Goal: Check status: Check status

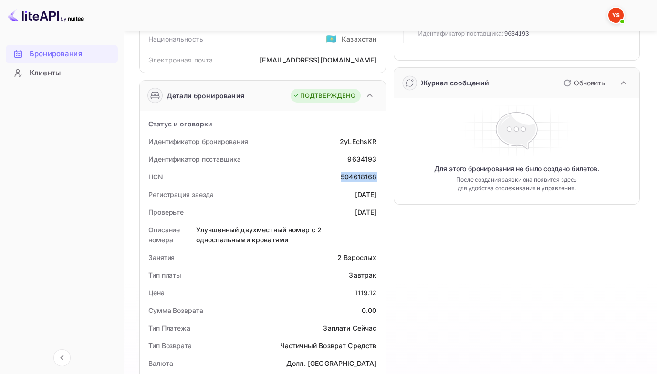
click at [46, 52] on ya-tr-span "Бронирования" at bounding box center [56, 54] width 52 height 11
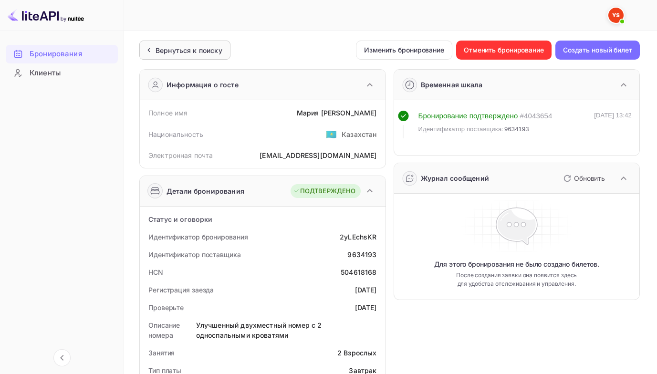
click at [167, 51] on ya-tr-span "Вернуться к поиску" at bounding box center [189, 50] width 67 height 8
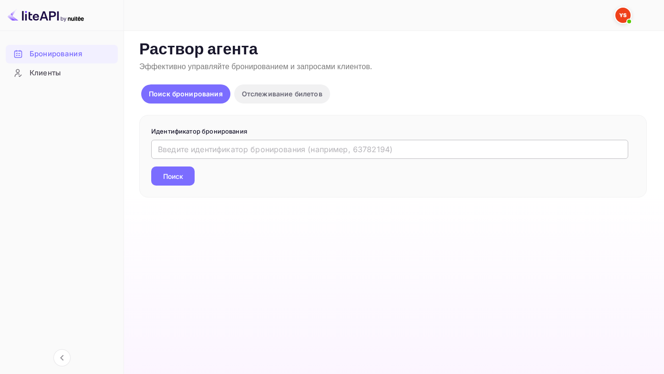
click at [190, 148] on input "text" at bounding box center [389, 149] width 477 height 19
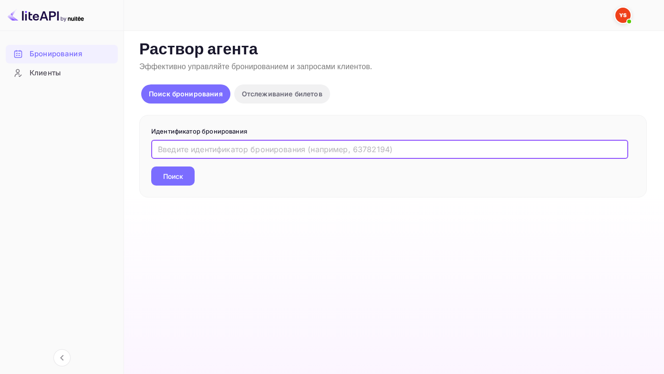
paste input "8977759"
type input "8977759"
click at [151, 166] on button "Поиск" at bounding box center [172, 175] width 43 height 19
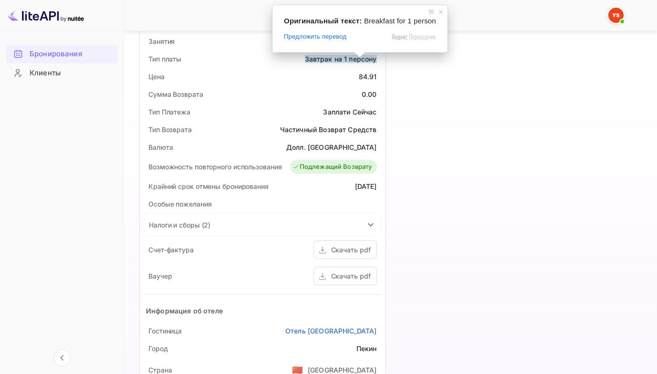
scroll to position [334, 0]
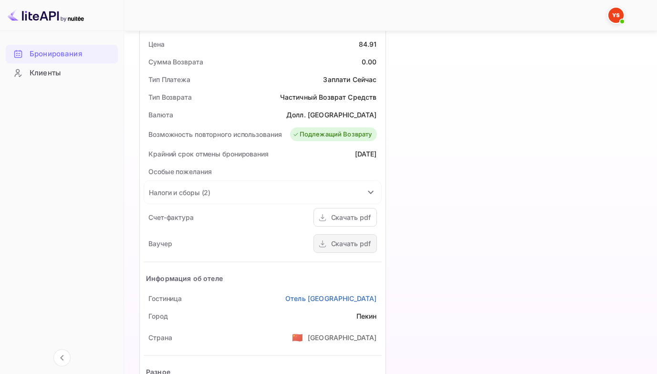
click at [332, 250] on div "Скачать pdf" at bounding box center [344, 243] width 63 height 19
click at [344, 243] on ya-tr-span "Скачать pdf" at bounding box center [351, 243] width 40 height 8
